Goal: Task Accomplishment & Management: Manage account settings

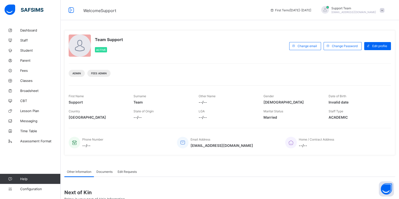
click at [375, 9] on span "Support Team" at bounding box center [353, 8] width 45 height 4
click at [362, 46] on li "Subscription" at bounding box center [367, 49] width 37 height 8
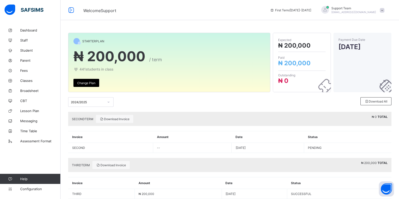
scroll to position [11, 0]
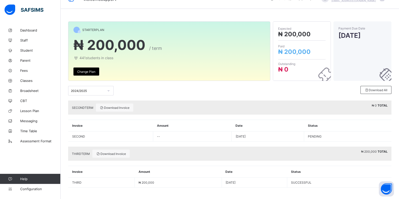
click at [86, 92] on div "2024/2025" at bounding box center [87, 91] width 33 height 4
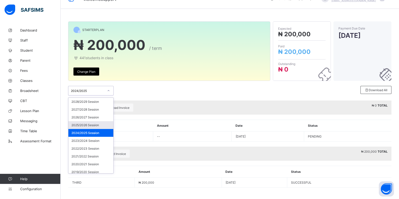
click at [79, 121] on div "2025/2026 Session" at bounding box center [90, 125] width 45 height 8
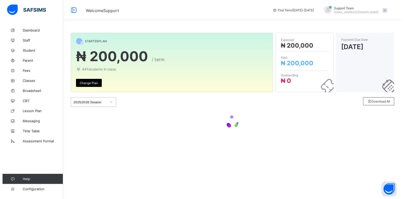
scroll to position [0, 0]
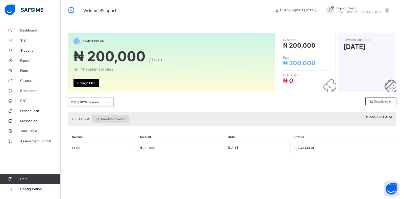
click at [107, 119] on span "Download Invoice" at bounding box center [110, 119] width 30 height 4
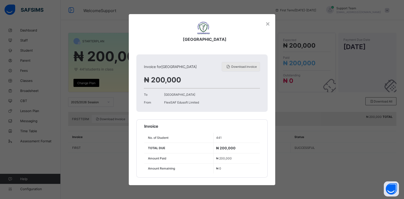
click at [235, 70] on div "Download invoice" at bounding box center [241, 67] width 38 height 10
click at [267, 24] on div "×" at bounding box center [267, 23] width 5 height 9
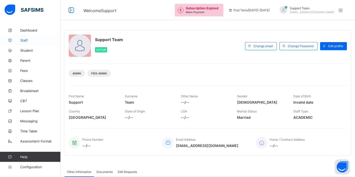
click at [25, 42] on span "Staff" at bounding box center [40, 40] width 40 height 4
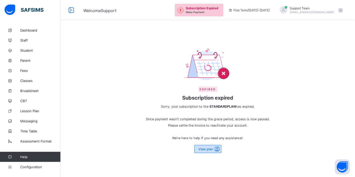
click at [218, 151] on span at bounding box center [216, 149] width 7 height 6
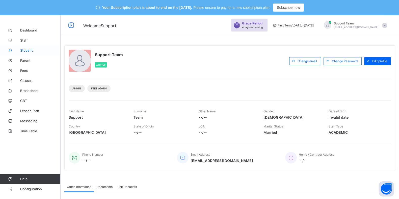
click at [24, 48] on link "Student" at bounding box center [30, 50] width 61 height 10
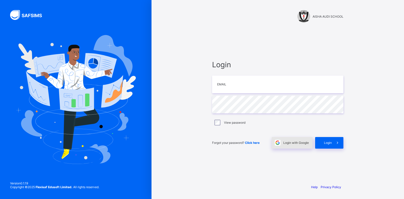
click at [292, 148] on div "Login with Google" at bounding box center [292, 143] width 41 height 12
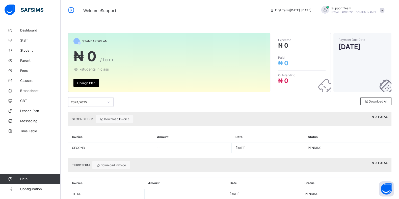
click at [117, 1] on div "Welcome Support First Term / 2025-2026 Support Team oluwatooni@flexisaf.com" at bounding box center [199, 10] width 399 height 20
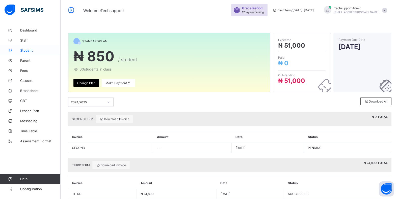
click at [22, 49] on span "Student" at bounding box center [40, 50] width 40 height 4
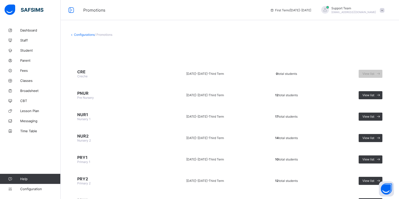
scroll to position [31, 0]
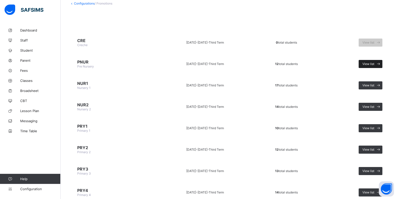
click at [379, 66] on div "View list" at bounding box center [371, 64] width 24 height 8
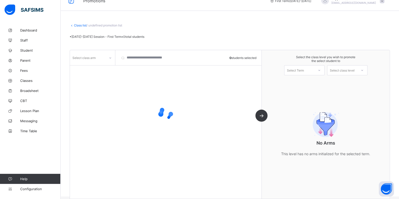
scroll to position [15, 0]
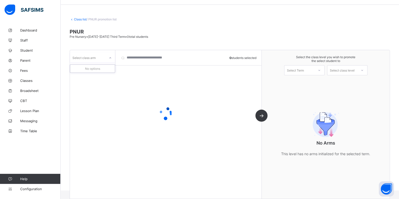
click at [95, 58] on div "Select class arm" at bounding box center [83, 58] width 23 height 10
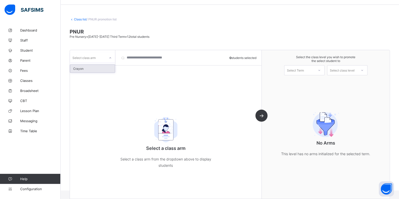
click at [98, 66] on div "Crayon" at bounding box center [92, 69] width 45 height 8
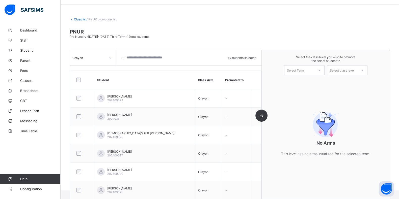
click at [318, 71] on div at bounding box center [319, 71] width 10 height 10
click at [312, 83] on div "First Term 2025-2026" at bounding box center [304, 84] width 40 height 12
click at [353, 70] on div "Select class level" at bounding box center [342, 70] width 25 height 10
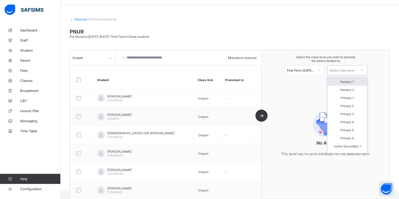
click at [340, 81] on div "Nursery 1" at bounding box center [347, 82] width 40 height 8
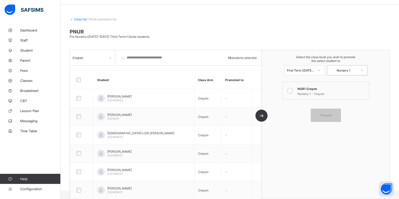
click at [295, 84] on label "NUR1 Crayon Nursery 1 - Crayon" at bounding box center [325, 91] width 87 height 18
click at [329, 114] on span "Proceed" at bounding box center [326, 116] width 12 height 4
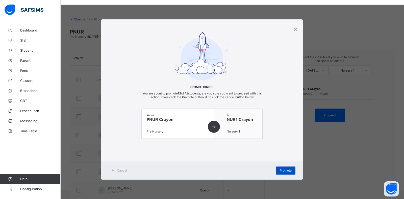
click at [281, 168] on div "Promote" at bounding box center [285, 171] width 19 height 8
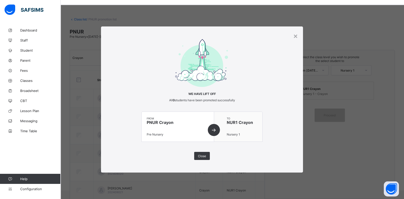
click at [205, 160] on div "× We have lift off All 0 students have been promoted successfully from PNUR Cra…" at bounding box center [202, 99] width 202 height 147
click at [207, 156] on div "Close" at bounding box center [202, 156] width 16 height 8
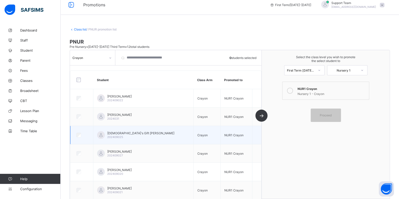
scroll to position [0, 0]
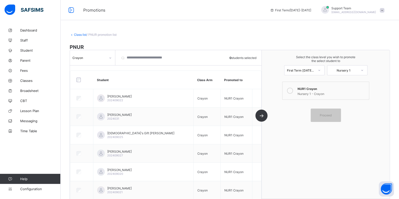
click at [77, 34] on link "Class list" at bounding box center [80, 35] width 13 height 4
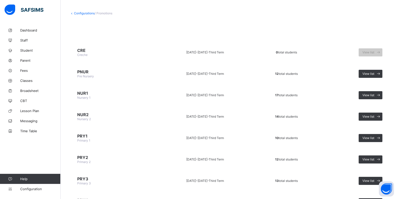
scroll to position [31, 0]
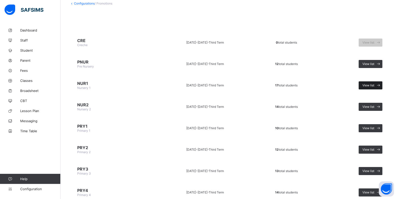
click at [374, 84] on span "View list" at bounding box center [368, 86] width 12 height 4
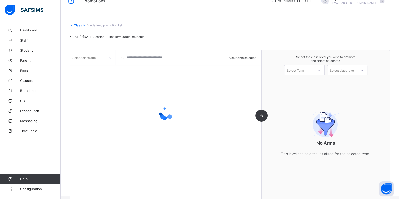
scroll to position [15, 0]
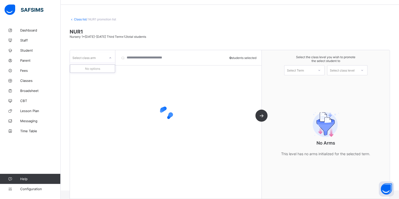
click at [91, 59] on div "Select class arm" at bounding box center [83, 58] width 23 height 10
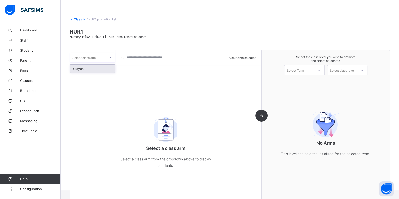
click at [96, 67] on div "Crayon" at bounding box center [92, 69] width 45 height 8
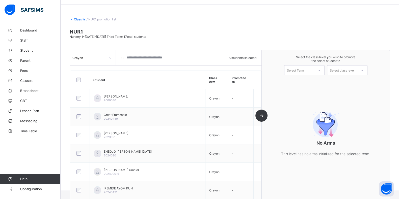
click at [75, 76] on div at bounding box center [80, 80] width 12 height 11
click at [321, 71] on div at bounding box center [319, 70] width 9 height 9
click at [307, 81] on div "First Term 2025-2026" at bounding box center [304, 84] width 40 height 12
click at [342, 72] on div "Select class level" at bounding box center [342, 70] width 25 height 10
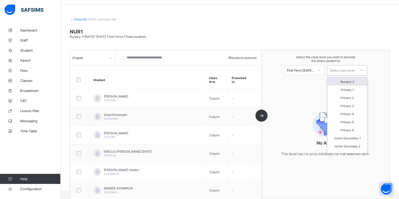
click at [339, 83] on div "Nursery 2" at bounding box center [347, 82] width 40 height 8
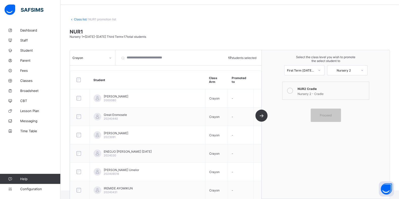
click at [320, 90] on div "NUR2 Cradle" at bounding box center [332, 88] width 69 height 5
click at [331, 114] on span "Proceed" at bounding box center [326, 116] width 12 height 4
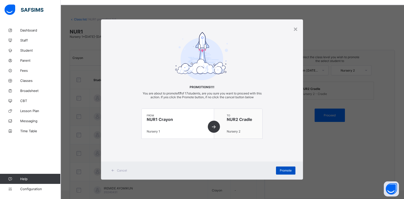
click at [284, 169] on span "Promote" at bounding box center [286, 171] width 12 height 4
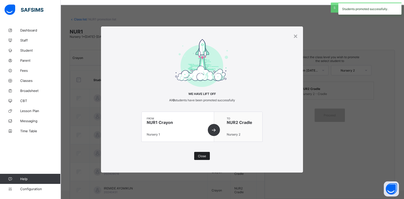
click at [207, 155] on div "Close" at bounding box center [202, 156] width 16 height 8
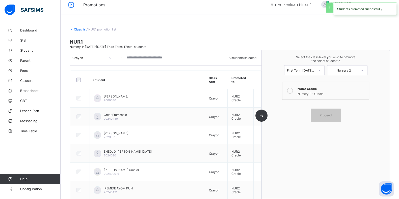
scroll to position [0, 0]
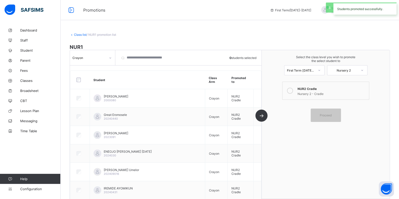
click at [79, 37] on div "Class list / NUR1 promotion list NUR1 Nursery 1 • 2024-2025 Third Term • 17 tot…" at bounding box center [230, 115] width 338 height 181
click at [79, 36] on link "Class list" at bounding box center [80, 35] width 13 height 4
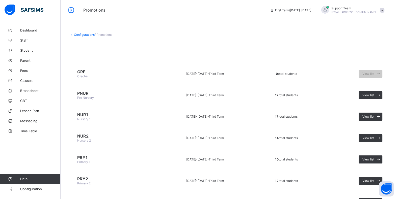
scroll to position [63, 0]
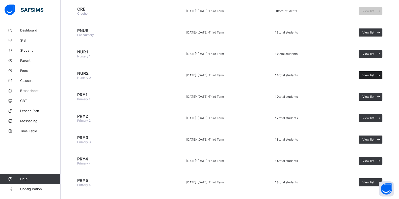
click at [371, 76] on div "View list" at bounding box center [371, 75] width 24 height 8
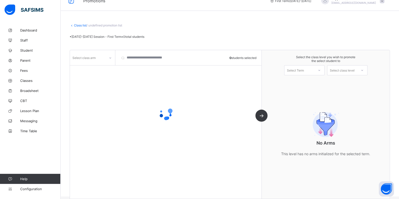
scroll to position [15, 0]
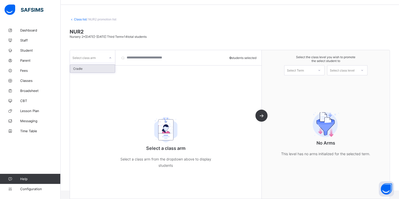
click at [91, 59] on div "Select class arm" at bounding box center [83, 58] width 23 height 10
click at [91, 68] on div "Cradle" at bounding box center [92, 69] width 45 height 8
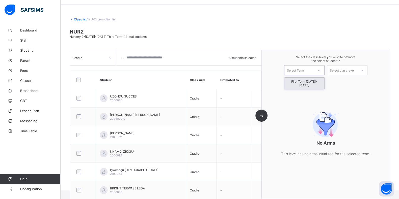
click at [304, 70] on div "Select Term" at bounding box center [295, 70] width 17 height 10
click at [311, 82] on div "First Term 2025-2026" at bounding box center [304, 84] width 40 height 12
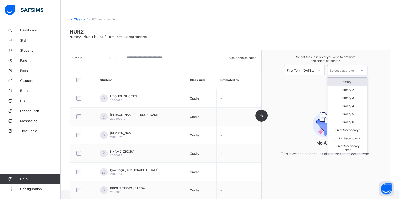
click at [343, 71] on div "Select class level" at bounding box center [342, 70] width 25 height 10
click at [342, 81] on div "Primary 1" at bounding box center [347, 82] width 40 height 8
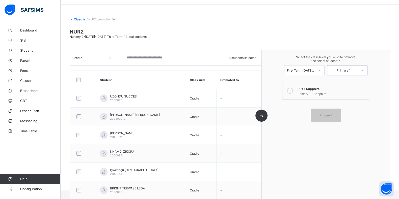
click at [296, 80] on div "Select the class level you wish to promote the select student to First Term 202…" at bounding box center [326, 65] width 128 height 30
click at [76, 82] on div at bounding box center [83, 80] width 18 height 11
click at [340, 93] on div "Primary 1 - Sapphire" at bounding box center [332, 93] width 69 height 5
click at [337, 116] on div "Proceed" at bounding box center [326, 115] width 30 height 13
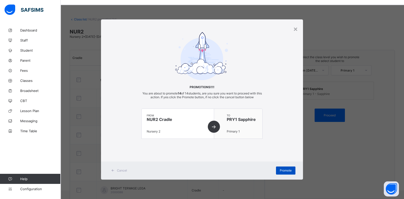
click at [289, 168] on div "Promote" at bounding box center [285, 171] width 19 height 8
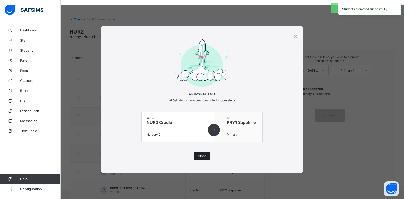
click at [198, 153] on div "Close" at bounding box center [202, 156] width 16 height 8
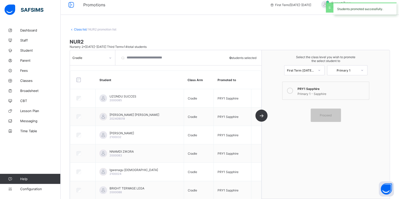
scroll to position [0, 0]
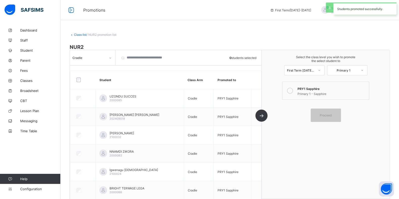
click at [79, 36] on div "Class list / NUR2 promotion list NUR2 Nursery 2 • 2024-2025 Third Term • 14 tot…" at bounding box center [230, 115] width 338 height 181
click at [82, 34] on link "Class list" at bounding box center [80, 35] width 13 height 4
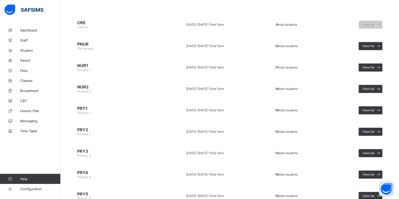
scroll to position [63, 0]
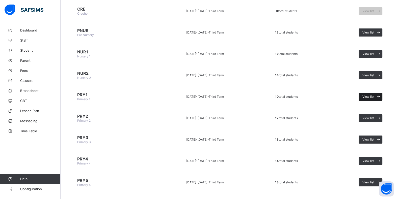
click at [371, 95] on span "View list" at bounding box center [368, 97] width 12 height 4
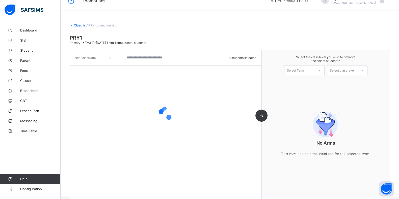
scroll to position [15, 0]
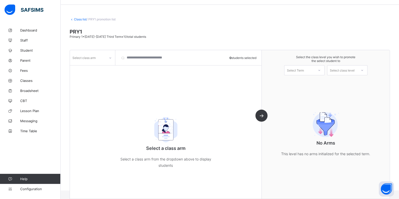
click at [100, 55] on div "Select class arm" at bounding box center [88, 57] width 36 height 7
click at [100, 70] on div "Sapphire" at bounding box center [92, 69] width 45 height 8
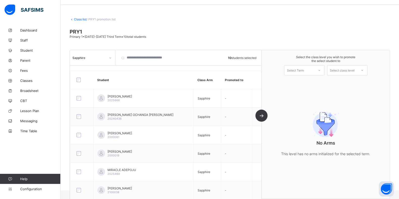
click at [305, 75] on div "Select the class level you wish to promote the select student to Select Term Se…" at bounding box center [326, 65] width 128 height 30
click at [304, 71] on div "Select Term" at bounding box center [295, 70] width 17 height 10
click at [304, 84] on div "First Term 2025-2026" at bounding box center [304, 84] width 40 height 12
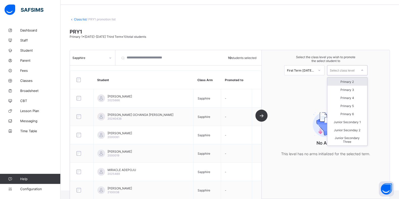
click at [344, 71] on div "Select class level" at bounding box center [342, 70] width 25 height 10
click at [344, 82] on div "Primary 2" at bounding box center [347, 82] width 40 height 8
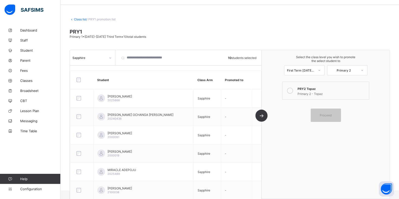
click at [323, 94] on div "Primary 2 - Topaz" at bounding box center [332, 93] width 69 height 5
click at [326, 119] on div "Proceed" at bounding box center [326, 115] width 30 height 13
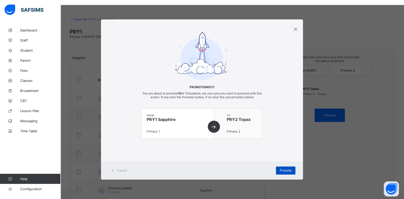
click at [284, 172] on span "Promote" at bounding box center [286, 171] width 12 height 4
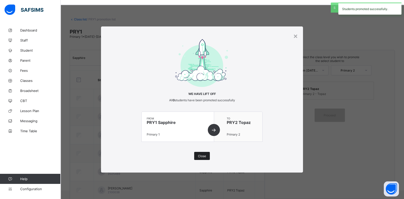
click at [204, 157] on span "Close" at bounding box center [202, 156] width 8 height 4
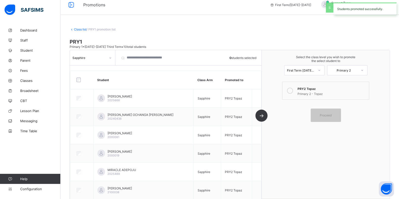
scroll to position [0, 0]
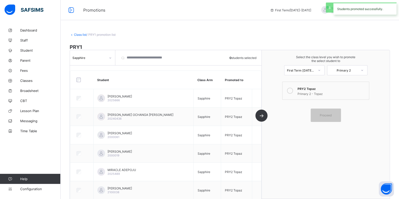
click at [80, 35] on link "Class list" at bounding box center [80, 35] width 13 height 4
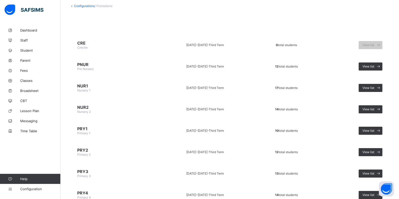
scroll to position [63, 0]
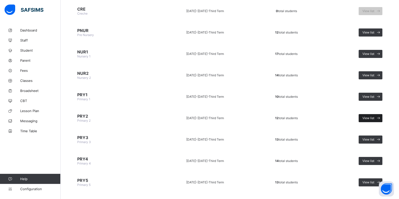
click at [370, 117] on span "View list" at bounding box center [368, 118] width 12 height 4
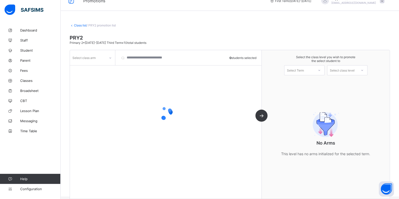
scroll to position [15, 0]
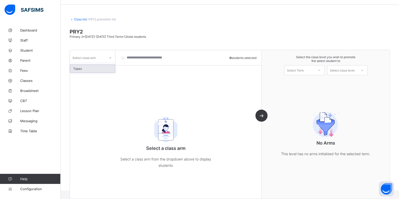
click at [104, 59] on div "Select class arm" at bounding box center [88, 57] width 36 height 7
click at [99, 70] on div "Topaz" at bounding box center [92, 69] width 45 height 8
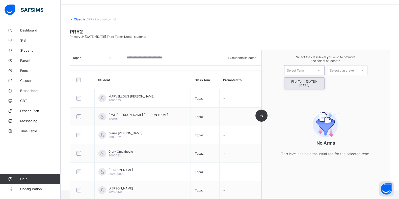
click at [300, 74] on div "Select Term" at bounding box center [304, 70] width 40 height 10
click at [299, 83] on div "First Term 2025-2026" at bounding box center [304, 84] width 40 height 12
click at [338, 69] on div "Select class level" at bounding box center [342, 70] width 25 height 10
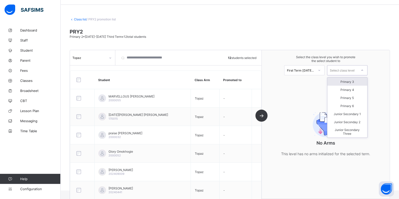
click at [341, 83] on div "Primary 3" at bounding box center [347, 82] width 40 height 8
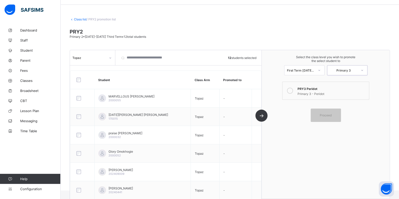
click at [299, 92] on label "PRY3 Peridot Primary 3 - Peridot" at bounding box center [325, 91] width 87 height 18
click at [337, 114] on span "Proceed" at bounding box center [325, 116] width 23 height 4
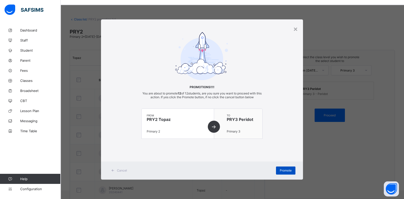
click at [286, 172] on span "Promote" at bounding box center [286, 171] width 12 height 4
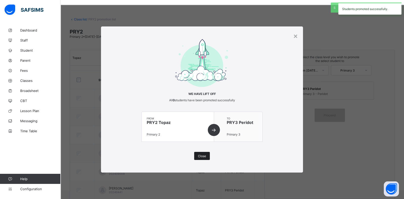
click at [203, 153] on div "Close" at bounding box center [202, 156] width 16 height 8
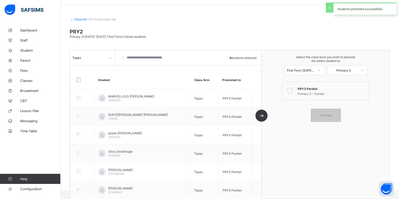
click at [80, 19] on link "Class list" at bounding box center [80, 19] width 13 height 4
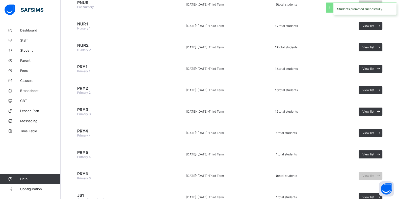
scroll to position [95, 0]
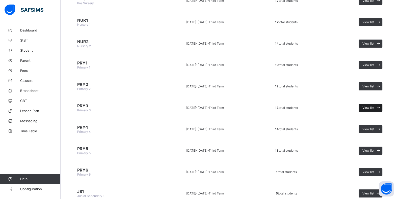
click at [372, 109] on div "View list" at bounding box center [371, 108] width 24 height 8
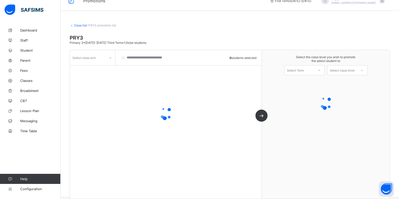
scroll to position [15, 0]
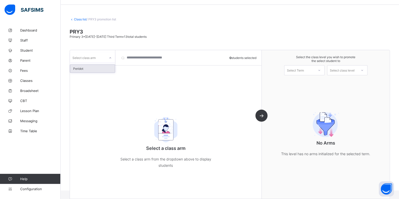
click at [94, 62] on div "Select class arm" at bounding box center [92, 58] width 45 height 10
click at [94, 69] on div "Peridot" at bounding box center [92, 69] width 45 height 8
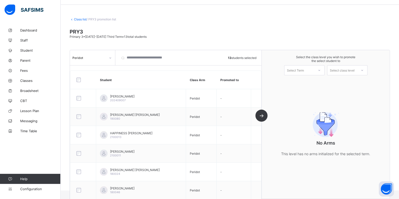
click at [298, 66] on div "Select Term" at bounding box center [304, 70] width 40 height 10
click at [305, 83] on div "First Term 2025-2026" at bounding box center [304, 84] width 40 height 12
click at [337, 71] on div "Select class level" at bounding box center [342, 70] width 25 height 10
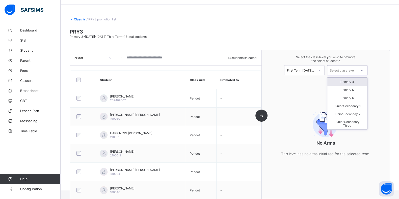
click at [337, 80] on div "Primary 4" at bounding box center [347, 82] width 40 height 8
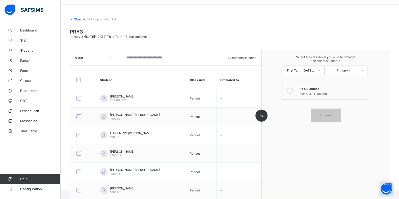
click at [323, 95] on div "Primary 4 - Diamond" at bounding box center [332, 93] width 69 height 5
click at [326, 118] on div "Proceed" at bounding box center [326, 115] width 30 height 13
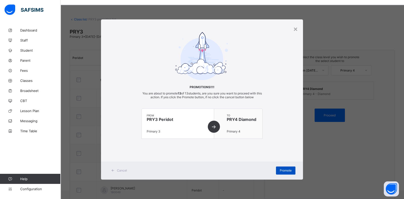
click at [283, 170] on span "Promote" at bounding box center [286, 171] width 12 height 4
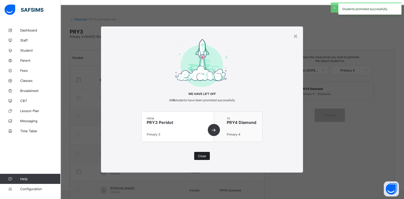
click at [201, 156] on span "Close" at bounding box center [202, 156] width 8 height 4
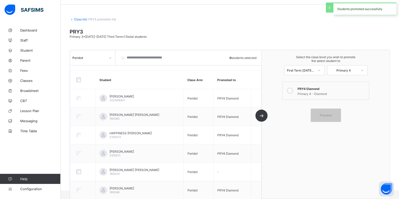
scroll to position [0, 0]
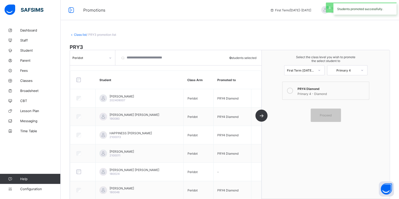
click at [80, 34] on link "Class list" at bounding box center [80, 35] width 13 height 4
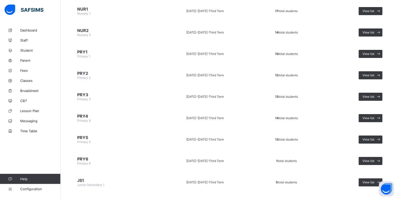
scroll to position [126, 0]
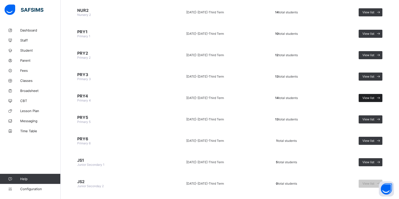
click at [370, 96] on span "View list" at bounding box center [368, 98] width 12 height 4
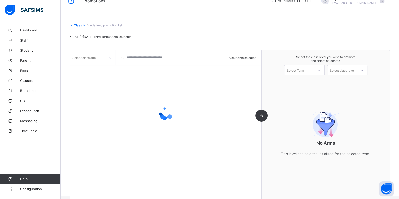
scroll to position [15, 0]
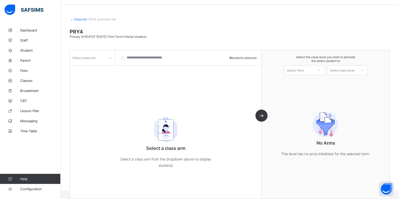
click at [89, 59] on div "Select class arm" at bounding box center [83, 58] width 23 height 10
click at [88, 68] on div "Diamond" at bounding box center [92, 69] width 45 height 8
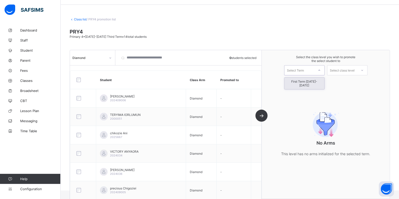
click at [293, 68] on div "Select Term" at bounding box center [295, 70] width 17 height 10
click at [294, 80] on div "First Term 2025-2026" at bounding box center [304, 84] width 40 height 12
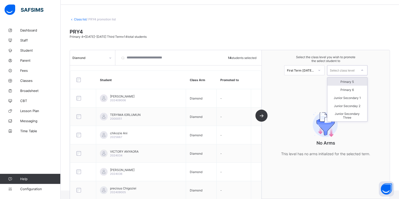
click at [344, 71] on div "Select class level" at bounding box center [342, 70] width 25 height 10
click at [343, 83] on div "Primary 5" at bounding box center [347, 82] width 40 height 8
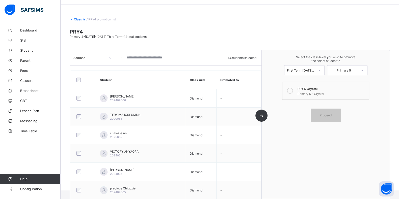
click at [300, 91] on label "PRY5 Crystal Primary 5 - Crystal" at bounding box center [325, 91] width 87 height 18
click at [330, 106] on span at bounding box center [326, 106] width 90 height 5
click at [329, 111] on div "Proceed" at bounding box center [326, 115] width 30 height 13
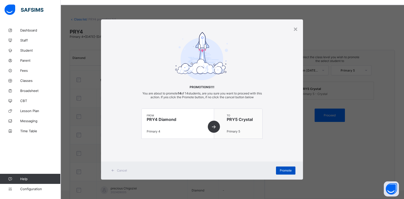
click at [287, 171] on span "Promote" at bounding box center [286, 171] width 12 height 4
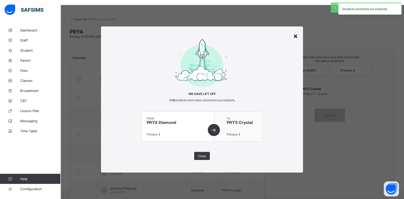
click at [297, 35] on div "×" at bounding box center [295, 36] width 5 height 9
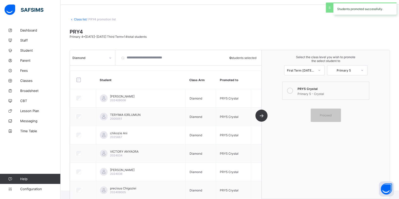
click at [76, 18] on link "Class list" at bounding box center [80, 19] width 13 height 4
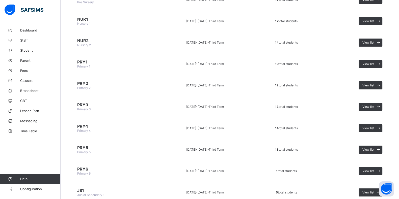
scroll to position [126, 0]
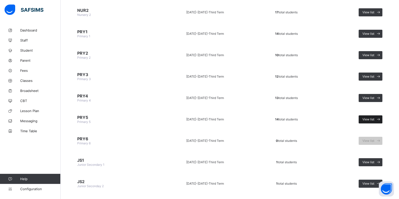
click at [370, 116] on div "View list" at bounding box center [371, 120] width 24 height 8
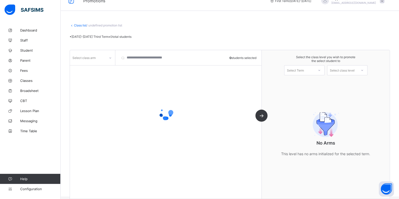
scroll to position [15, 0]
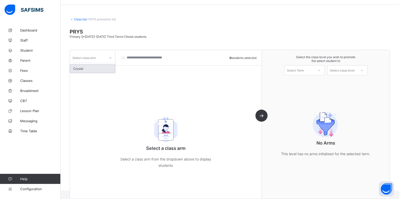
click at [105, 56] on div "Select class arm" at bounding box center [88, 57] width 36 height 7
click at [100, 70] on div "Crystal" at bounding box center [92, 69] width 45 height 8
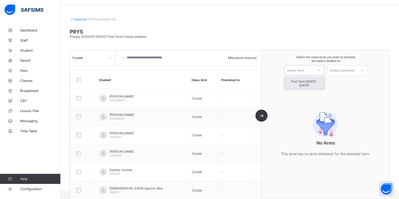
click at [310, 67] on div "Select Term" at bounding box center [299, 70] width 30 height 7
click at [305, 83] on div "First Term 2025-2026" at bounding box center [304, 84] width 40 height 12
click at [351, 72] on div "Select class level" at bounding box center [342, 70] width 25 height 10
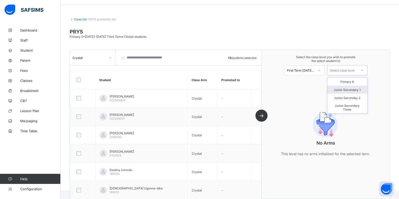
click at [348, 89] on div "Junior Secondary 1" at bounding box center [347, 90] width 40 height 8
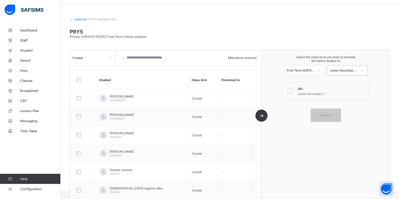
click at [311, 89] on div "JS1" at bounding box center [332, 88] width 69 height 5
click at [326, 112] on div "Proceed" at bounding box center [326, 115] width 30 height 13
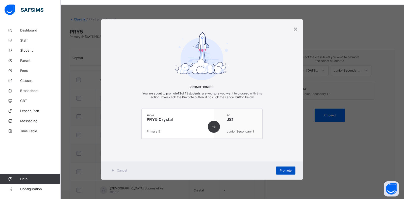
click at [290, 172] on span "Promote" at bounding box center [286, 171] width 12 height 4
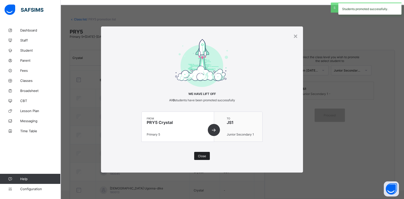
click at [202, 155] on span "Close" at bounding box center [202, 156] width 8 height 4
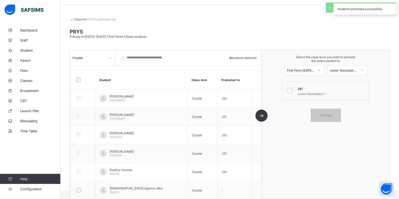
click at [79, 19] on link "Class list" at bounding box center [80, 19] width 13 height 4
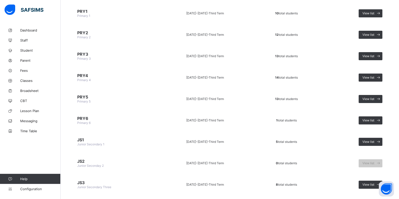
scroll to position [156, 0]
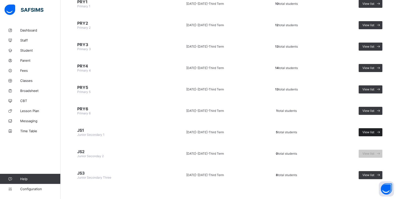
click at [373, 130] on span "View list" at bounding box center [368, 132] width 12 height 4
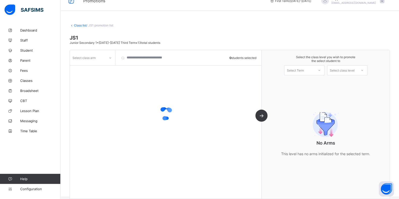
scroll to position [15, 0]
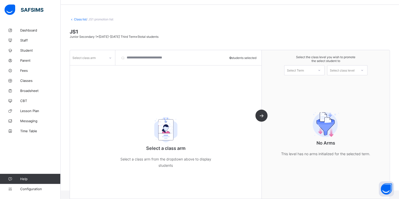
click at [86, 57] on div "Select class arm" at bounding box center [83, 58] width 23 height 10
click at [91, 72] on div at bounding box center [92, 69] width 45 height 8
click at [95, 66] on div at bounding box center [92, 69] width 45 height 8
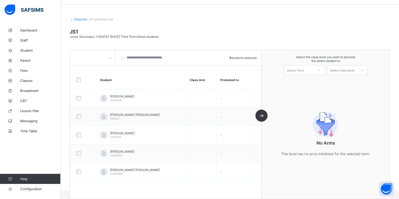
click at [312, 71] on div "Select Term" at bounding box center [299, 70] width 30 height 7
click at [310, 82] on div "First Term 2025-2026" at bounding box center [304, 84] width 40 height 12
click at [353, 73] on div "Select class level" at bounding box center [342, 70] width 25 height 10
click at [350, 78] on div "Junior Seconday 2" at bounding box center [347, 82] width 40 height 8
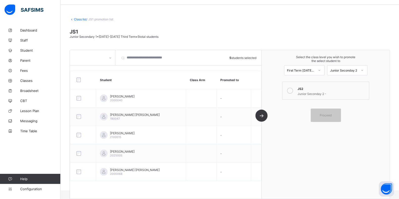
click at [316, 88] on div "JS2" at bounding box center [332, 88] width 69 height 5
click at [332, 112] on div "Proceed" at bounding box center [326, 115] width 30 height 13
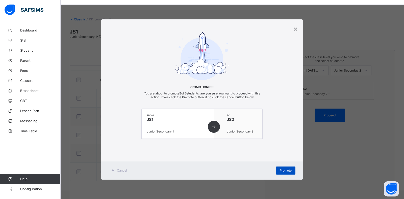
click at [281, 170] on span "Promote" at bounding box center [286, 171] width 12 height 4
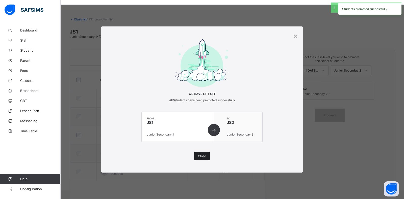
click at [205, 156] on span "Close" at bounding box center [202, 156] width 8 height 4
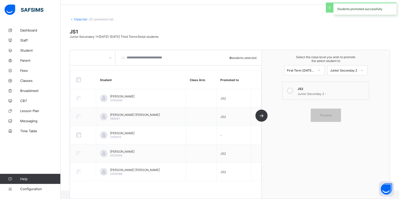
click at [77, 17] on link "Class list" at bounding box center [80, 19] width 13 height 4
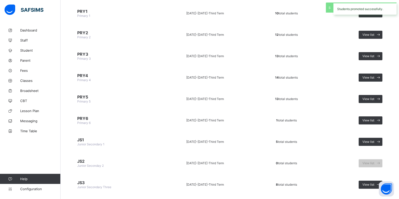
scroll to position [156, 0]
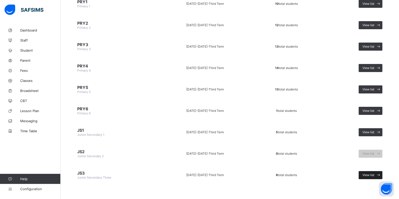
click at [372, 175] on div "View list" at bounding box center [371, 175] width 24 height 8
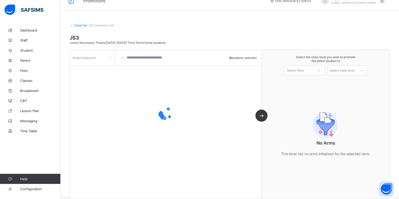
scroll to position [15, 0]
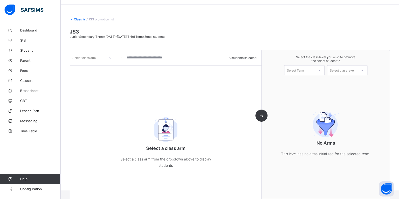
click at [86, 58] on div "Select class arm" at bounding box center [83, 58] width 23 height 10
click at [28, 51] on span "Student" at bounding box center [40, 50] width 40 height 4
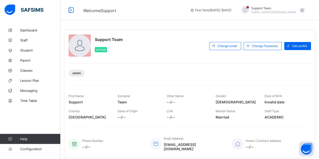
click at [284, 8] on span "Support Team" at bounding box center [274, 8] width 45 height 4
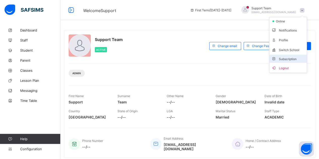
click at [283, 62] on li "Subscription" at bounding box center [288, 59] width 37 height 8
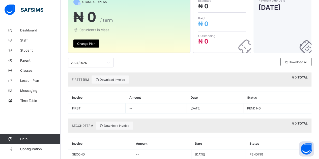
scroll to position [76, 0]
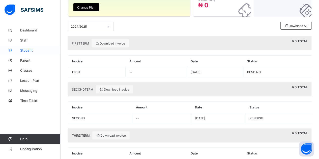
click at [27, 50] on span "Student" at bounding box center [40, 50] width 40 height 4
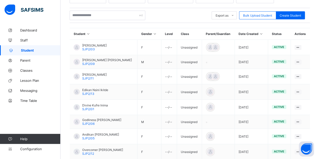
scroll to position [101, 0]
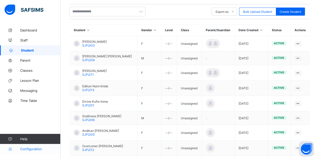
click at [22, 149] on span "Configuration" at bounding box center [40, 149] width 40 height 4
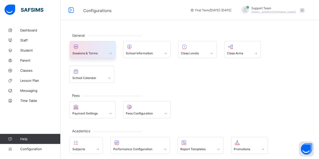
click at [111, 49] on div at bounding box center [92, 47] width 40 height 6
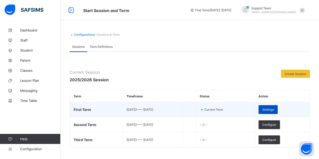
click at [274, 110] on span "Settings" at bounding box center [268, 110] width 12 height 4
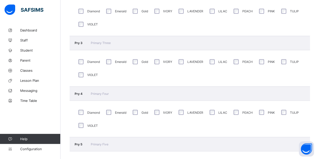
scroll to position [404, 0]
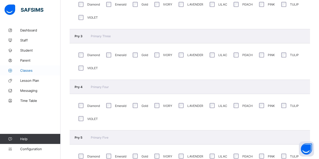
click at [25, 69] on span "Classes" at bounding box center [40, 71] width 40 height 4
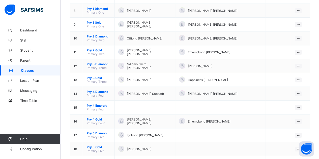
scroll to position [152, 0]
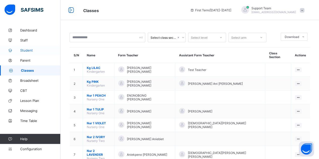
click at [31, 50] on span "Student" at bounding box center [40, 50] width 40 height 4
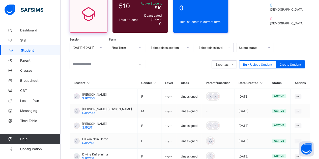
scroll to position [50, 0]
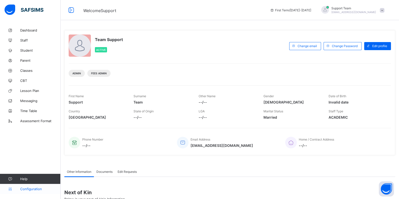
click at [28, 189] on span "Configuration" at bounding box center [40, 189] width 40 height 4
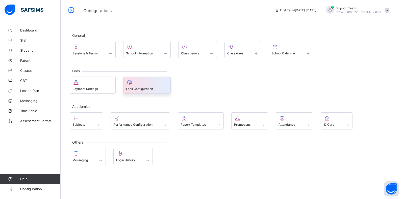
click at [139, 84] on div at bounding box center [147, 82] width 42 height 6
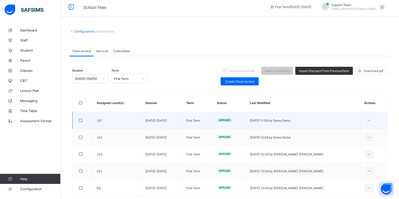
scroll to position [15, 0]
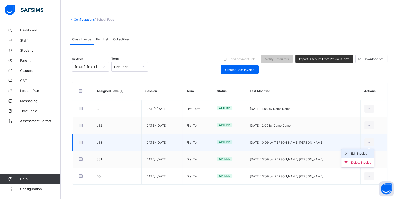
click at [360, 153] on div "Edit Invoice" at bounding box center [361, 153] width 20 height 5
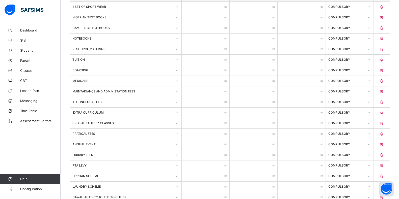
scroll to position [23, 0]
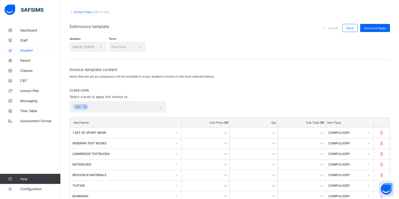
click at [24, 46] on link "Student" at bounding box center [30, 50] width 61 height 10
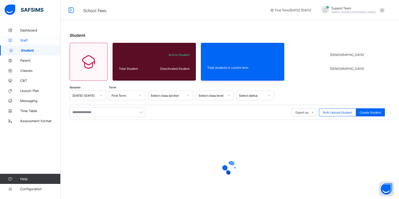
click at [28, 40] on span "Staff" at bounding box center [40, 40] width 40 height 4
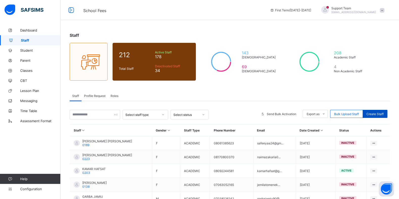
click at [376, 113] on span "Create Staff" at bounding box center [374, 114] width 17 height 4
select select "**"
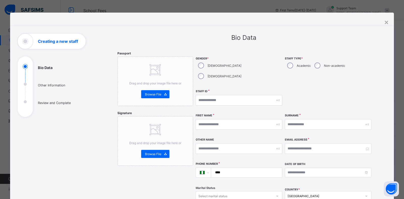
click at [382, 23] on div "**********" at bounding box center [202, 182] width 384 height 338
click at [384, 23] on div "×" at bounding box center [386, 22] width 5 height 9
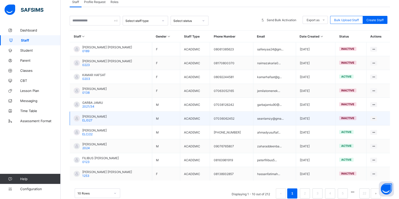
scroll to position [95, 0]
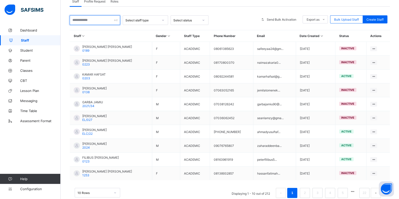
click at [86, 22] on input "text" at bounding box center [95, 20] width 50 height 10
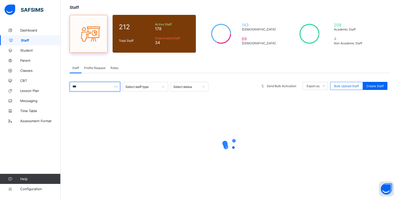
scroll to position [0, 0]
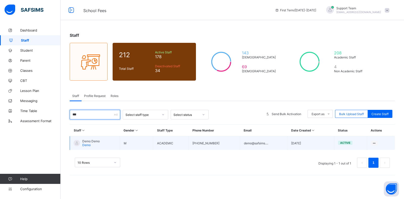
type input "***"
click at [90, 144] on span "Demo" at bounding box center [86, 145] width 8 height 4
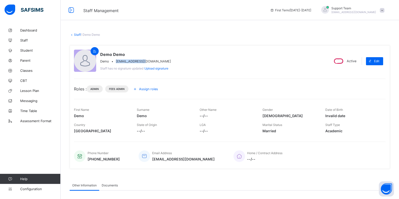
drag, startPoint x: 147, startPoint y: 62, endPoint x: 115, endPoint y: 62, distance: 31.5
click at [115, 62] on div "Demo • demo@safsims.net" at bounding box center [135, 62] width 71 height 4
copy span "demo@safsims.net"
click at [367, 12] on span "[EMAIL_ADDRESS][DOMAIN_NAME]" at bounding box center [353, 12] width 45 height 3
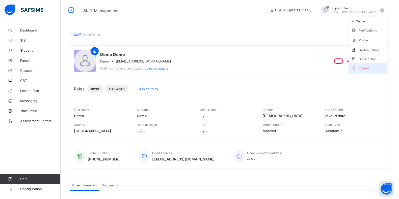
click at [370, 65] on span "Logout" at bounding box center [367, 68] width 33 height 6
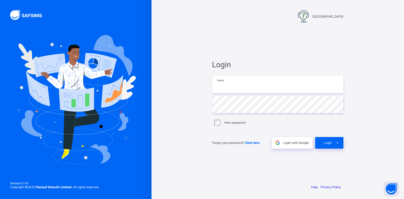
click at [252, 87] on input "email" at bounding box center [277, 85] width 131 height 18
type input "**********"
click at [325, 139] on div "Login" at bounding box center [329, 143] width 28 height 12
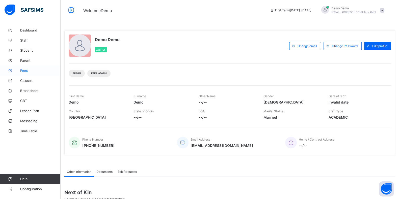
click at [22, 71] on span "Fees" at bounding box center [40, 71] width 40 height 4
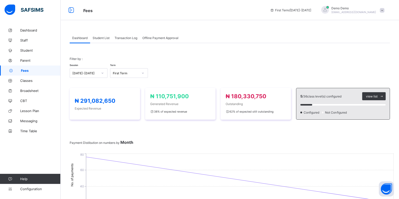
click at [133, 37] on span "Transaction Log" at bounding box center [126, 38] width 23 height 4
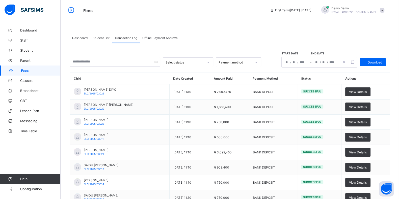
click at [146, 38] on span "Offline Payment Approval" at bounding box center [160, 38] width 36 height 4
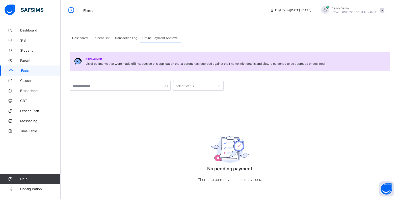
click at [131, 37] on span "Transaction Log" at bounding box center [126, 38] width 23 height 4
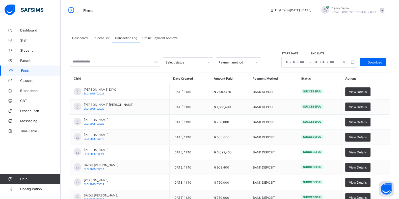
click at [71, 39] on div "Dashboard" at bounding box center [80, 38] width 20 height 10
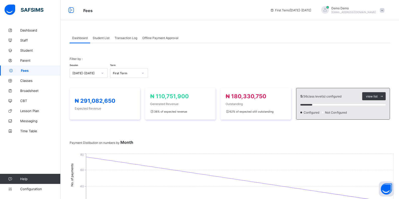
click at [105, 36] on div "Student List" at bounding box center [101, 38] width 22 height 10
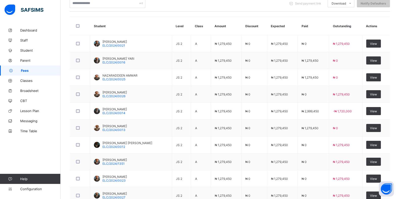
scroll to position [126, 0]
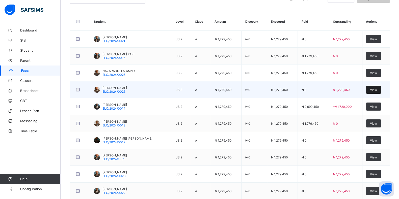
click at [373, 93] on div "View" at bounding box center [373, 90] width 15 height 8
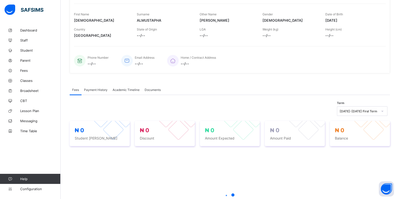
scroll to position [126, 0]
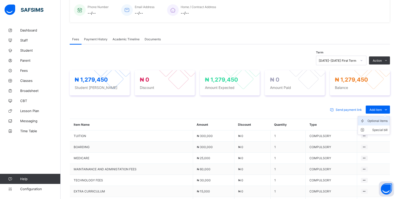
click at [376, 120] on div "Optional items" at bounding box center [377, 121] width 20 height 5
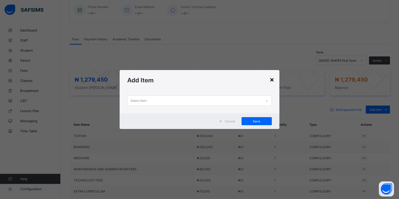
click at [271, 80] on div "×" at bounding box center [272, 79] width 5 height 9
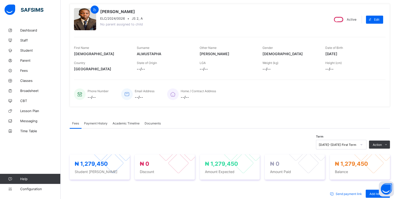
scroll to position [95, 0]
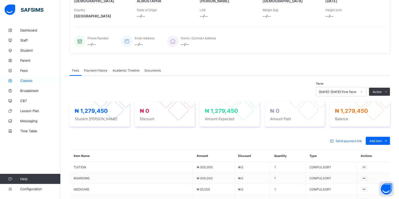
click at [29, 80] on span "Classes" at bounding box center [40, 81] width 40 height 4
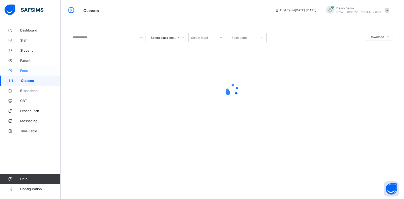
click at [35, 69] on span "Fees" at bounding box center [40, 71] width 40 height 4
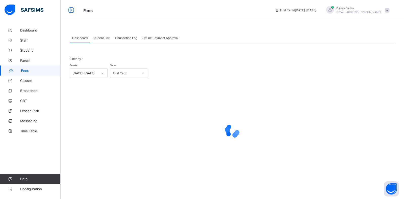
click at [104, 36] on span "Student List" at bounding box center [101, 38] width 17 height 4
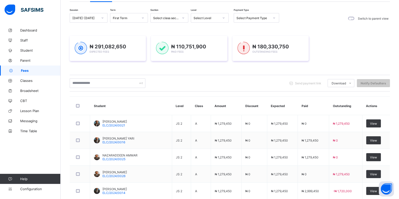
scroll to position [63, 0]
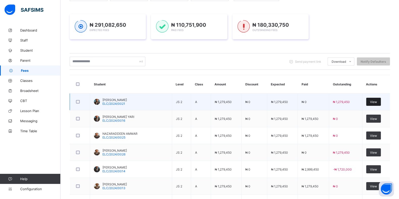
click at [376, 100] on span "View" at bounding box center [373, 102] width 7 height 4
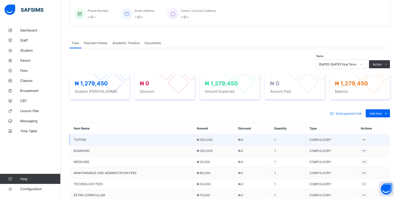
scroll to position [136, 0]
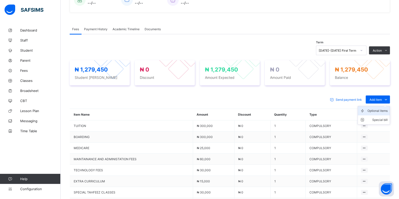
click at [380, 110] on div "Optional items" at bounding box center [377, 111] width 20 height 5
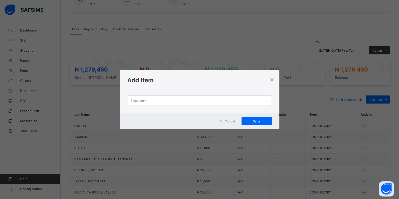
click at [173, 101] on div "Select item" at bounding box center [194, 101] width 134 height 10
click at [273, 82] on div "×" at bounding box center [272, 79] width 5 height 9
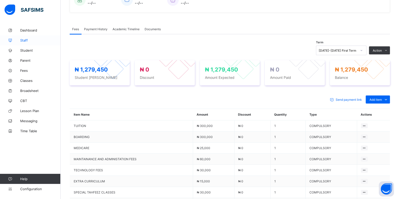
click at [31, 42] on span "Staff" at bounding box center [40, 40] width 40 height 4
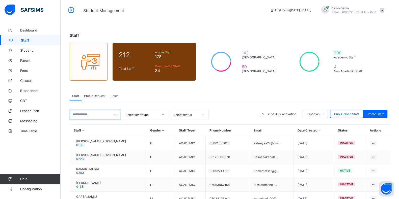
click at [94, 117] on input "text" at bounding box center [95, 115] width 50 height 10
click at [114, 96] on span "Roles" at bounding box center [115, 96] width 8 height 4
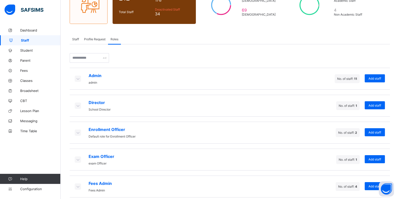
scroll to position [95, 0]
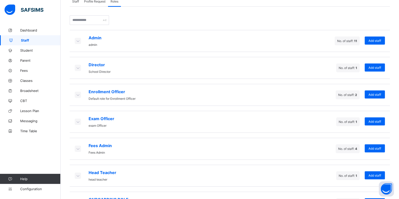
click at [75, 147] on icon at bounding box center [78, 148] width 6 height 5
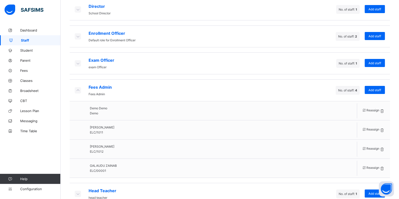
scroll to position [189, 0]
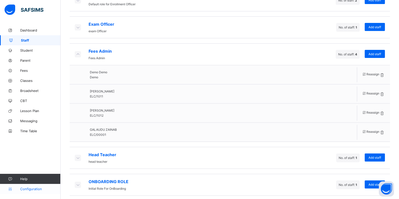
click at [36, 187] on span "Configuration" at bounding box center [40, 189] width 40 height 4
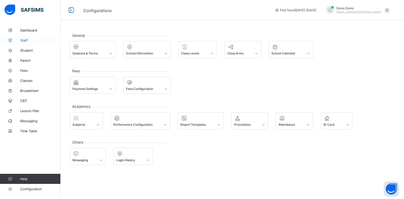
click at [34, 41] on span "Staff" at bounding box center [40, 40] width 40 height 4
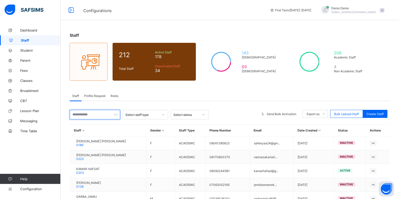
click at [87, 113] on input "text" at bounding box center [95, 115] width 50 height 10
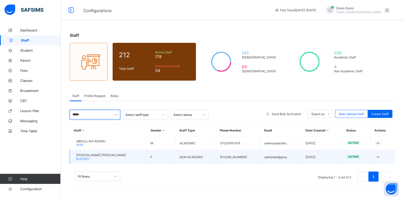
type input "*****"
click at [89, 154] on span "ADEOTI FAIDAT BUKOLA" at bounding box center [101, 155] width 50 height 4
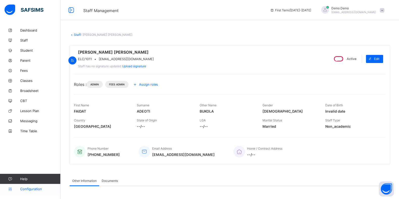
click at [33, 190] on span "Configuration" at bounding box center [40, 189] width 40 height 4
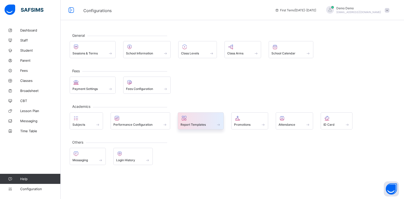
click at [207, 117] on div at bounding box center [200, 118] width 40 height 6
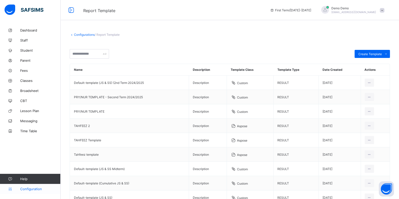
click at [23, 186] on link "Configuration" at bounding box center [30, 189] width 60 height 10
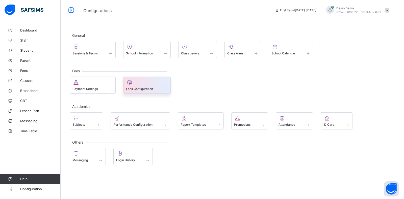
click at [141, 83] on div at bounding box center [147, 82] width 42 height 6
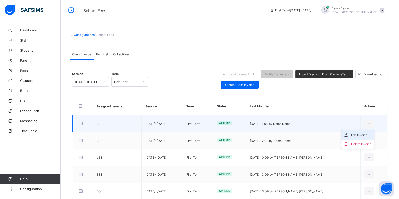
click at [361, 134] on div "Edit Invoice" at bounding box center [361, 135] width 20 height 5
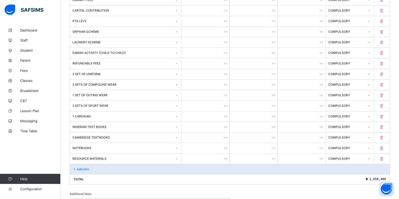
scroll to position [252, 0]
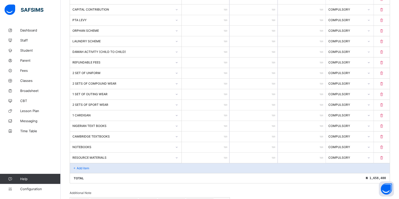
click at [342, 82] on div "COMPULSORY" at bounding box center [346, 84] width 36 height 4
click at [340, 98] on div "Optional" at bounding box center [349, 102] width 47 height 8
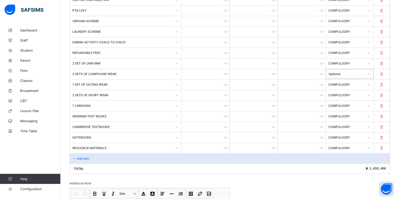
scroll to position [327, 0]
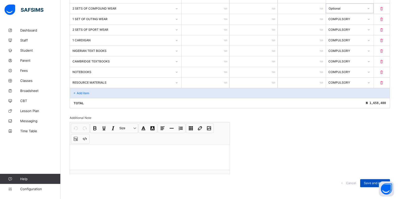
click at [367, 179] on div "Save and Apply" at bounding box center [375, 183] width 30 height 8
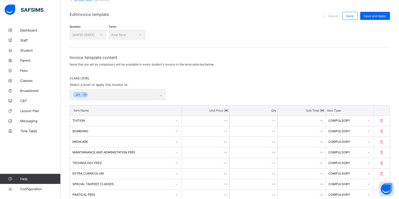
scroll to position [0, 0]
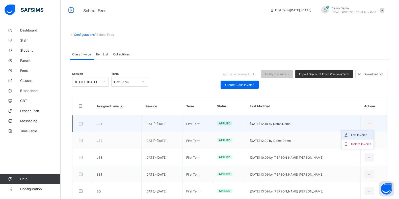
click at [366, 134] on div "Edit Invoice" at bounding box center [361, 135] width 20 height 5
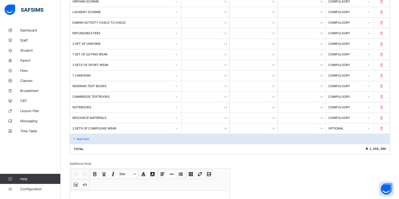
scroll to position [284, 0]
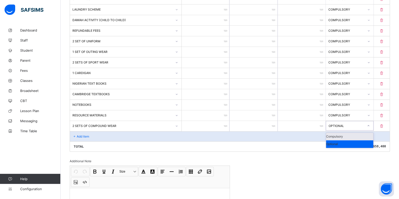
click at [342, 124] on div "OPTIONAL" at bounding box center [347, 126] width 36 height 4
click at [339, 133] on div "Compulsory" at bounding box center [349, 137] width 47 height 8
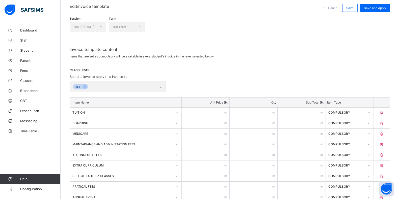
scroll to position [0, 0]
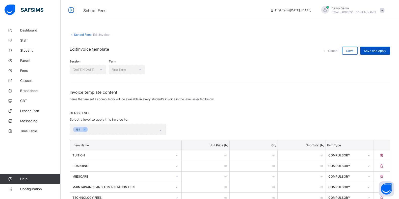
click at [376, 47] on div "Save and Apply" at bounding box center [375, 51] width 30 height 8
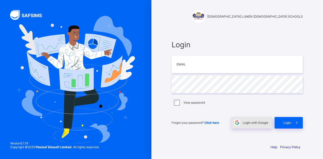
click at [245, 120] on div "Login with Google" at bounding box center [251, 123] width 41 height 12
